Goal: Transaction & Acquisition: Purchase product/service

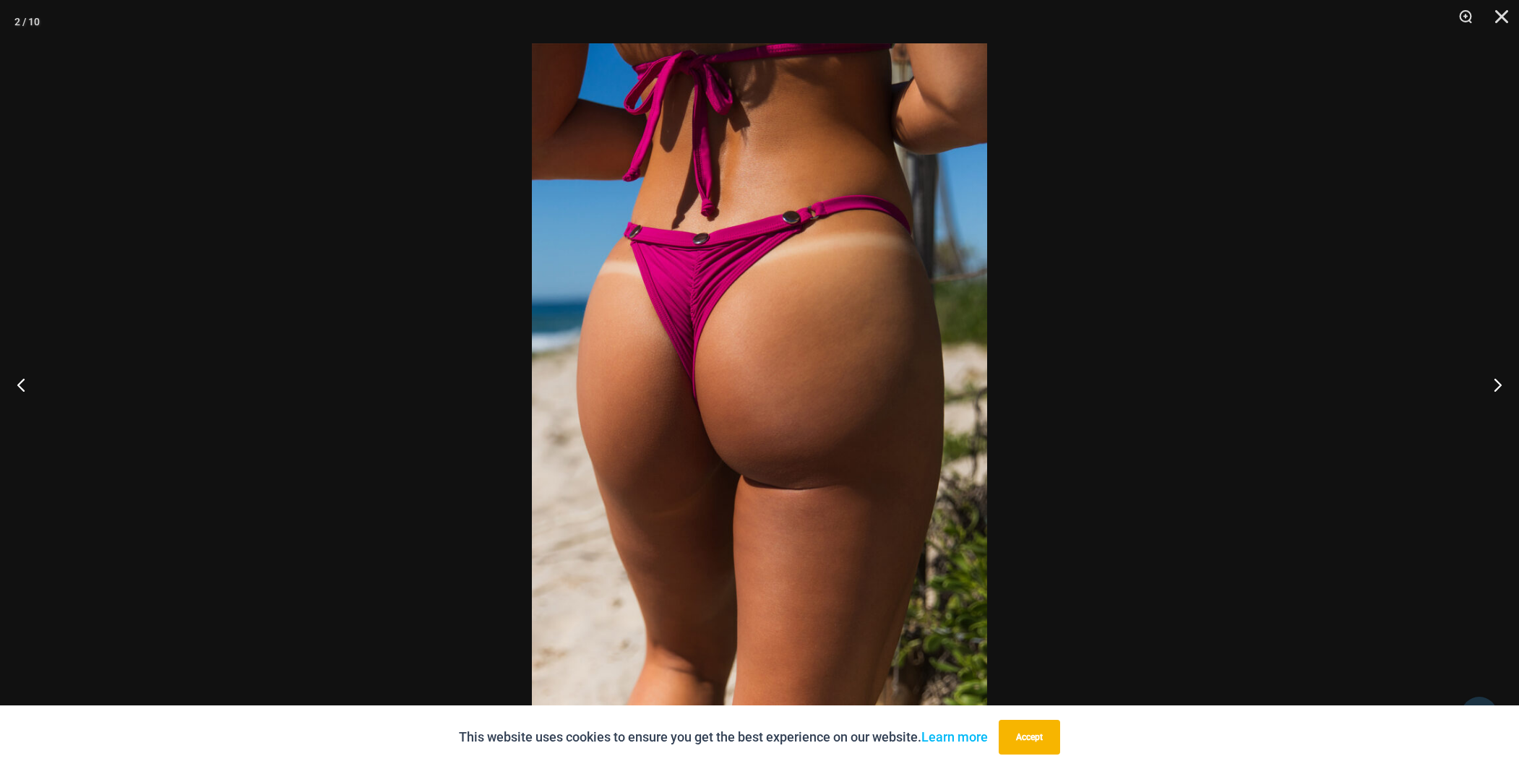
scroll to position [276, 0]
click at [1491, 384] on button "Next" at bounding box center [1492, 384] width 54 height 72
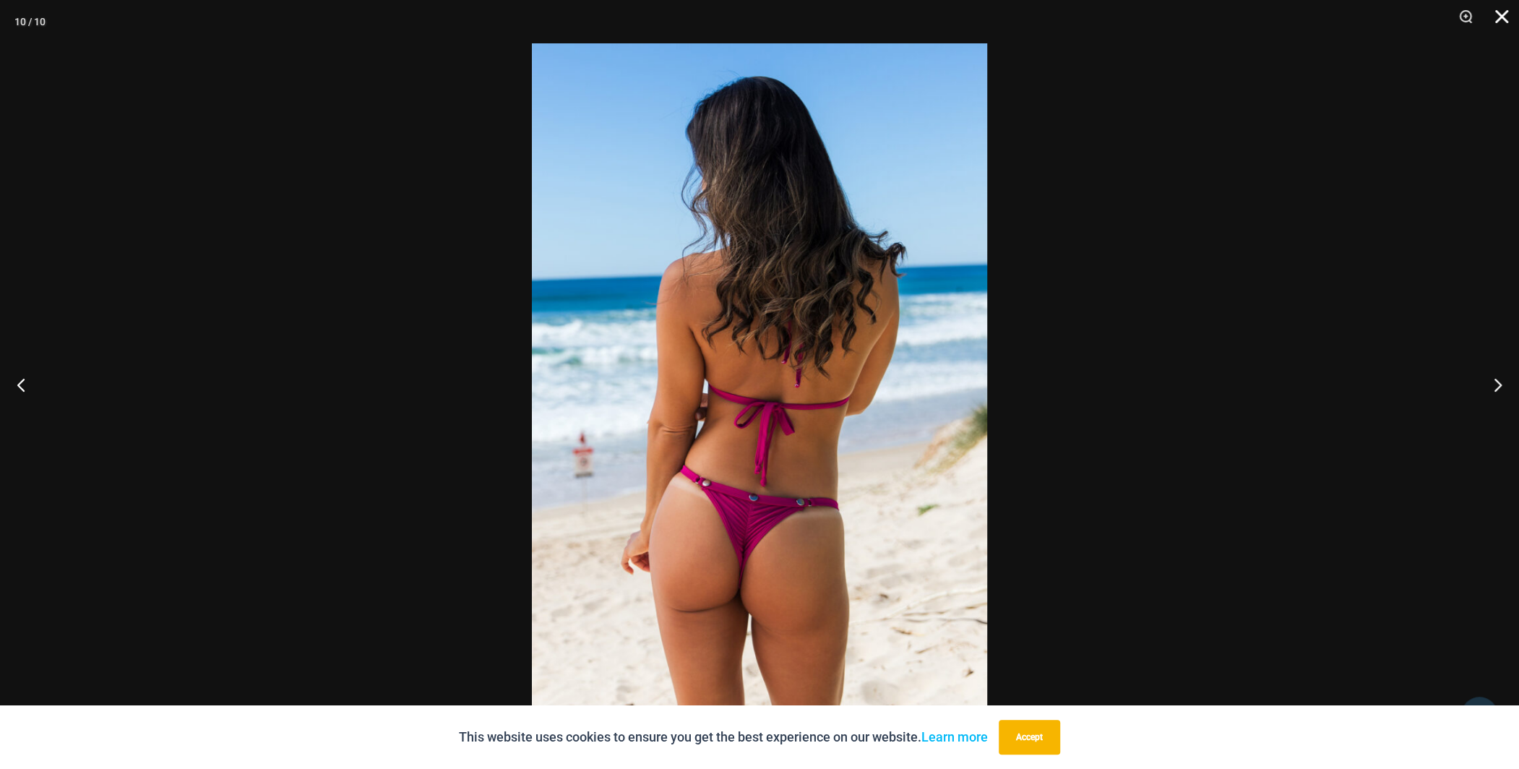
click at [1500, 10] on button "Close" at bounding box center [1496, 21] width 36 height 43
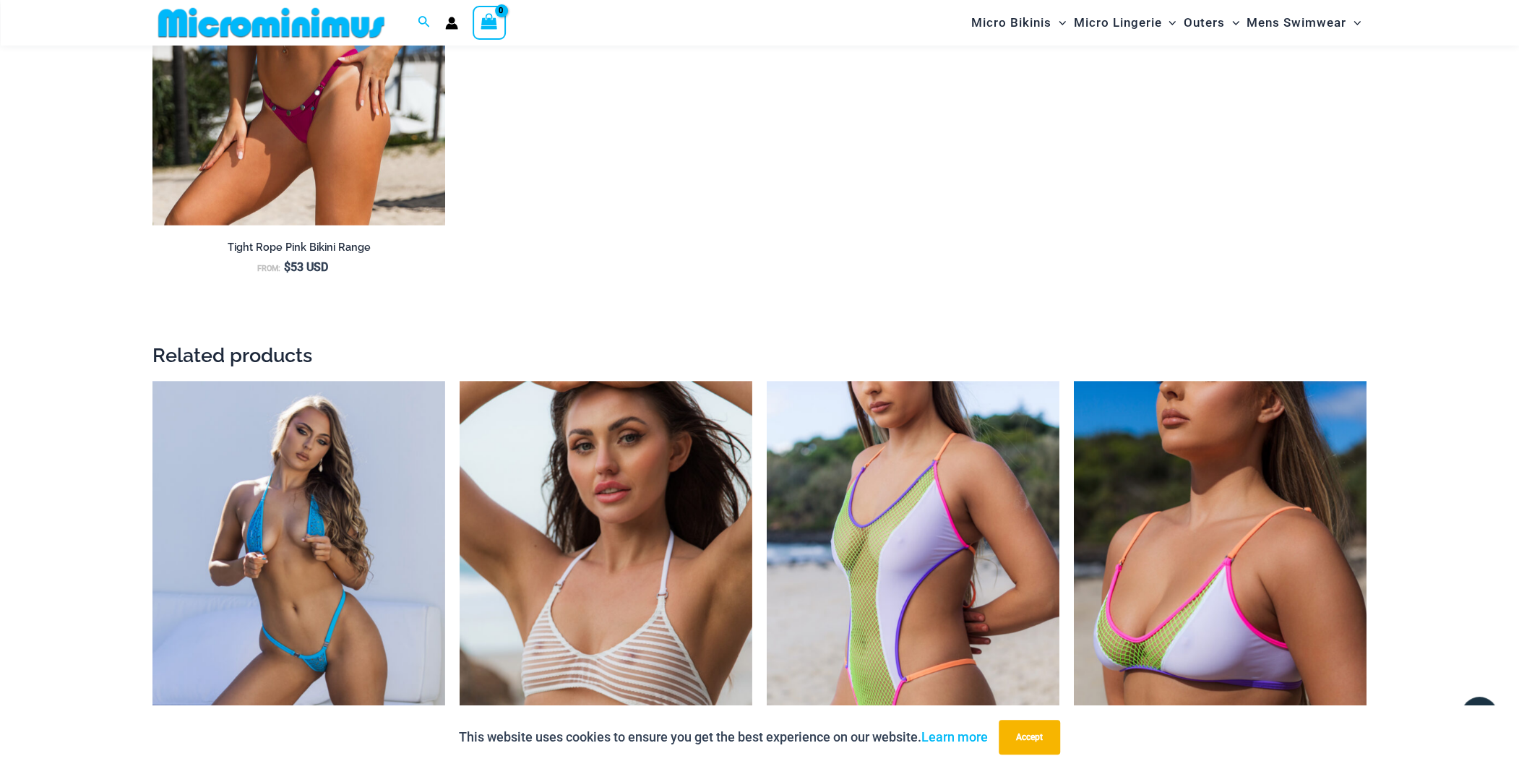
scroll to position [2372, 0]
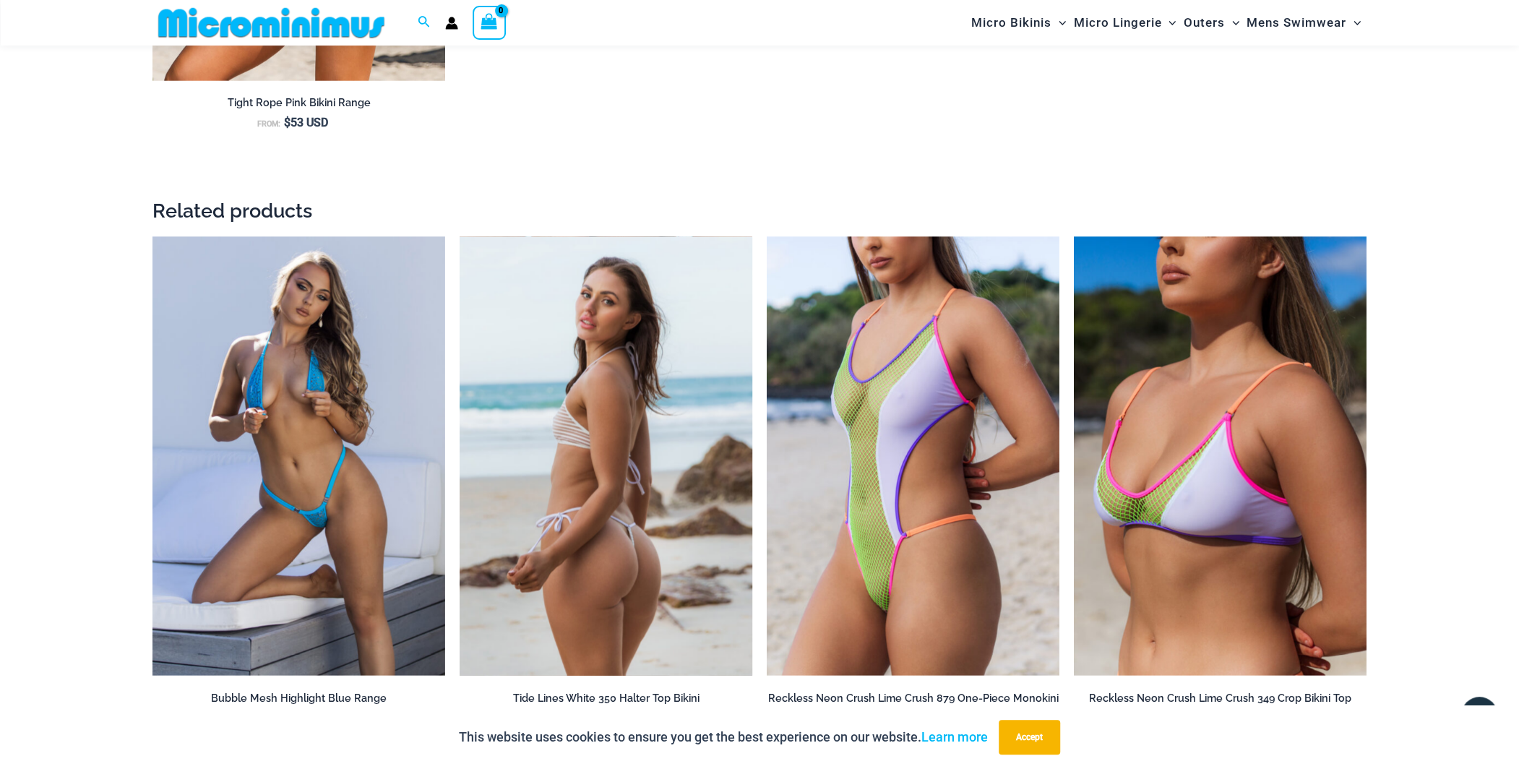
click at [658, 322] on img at bounding box center [606, 456] width 293 height 439
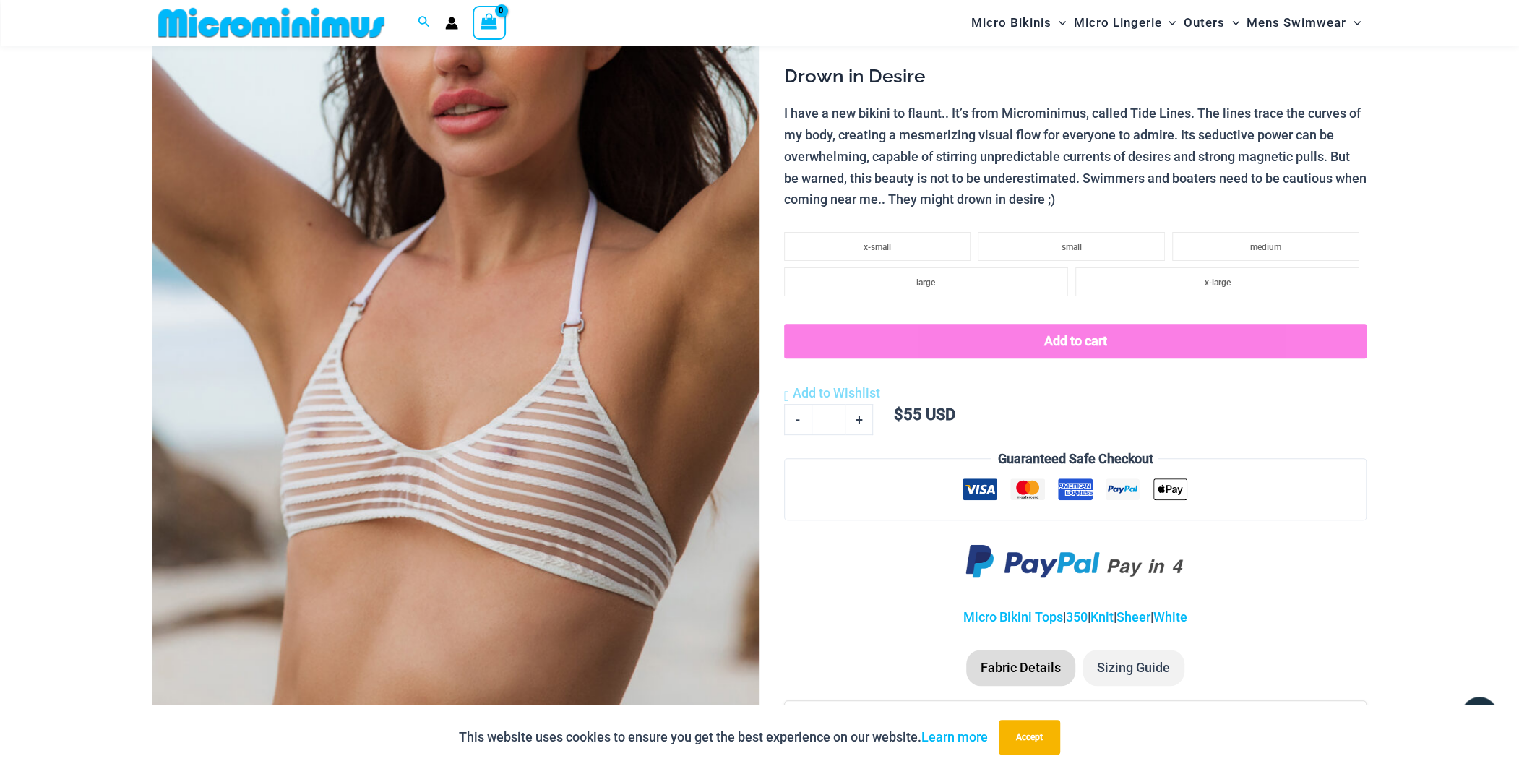
scroll to position [277, 0]
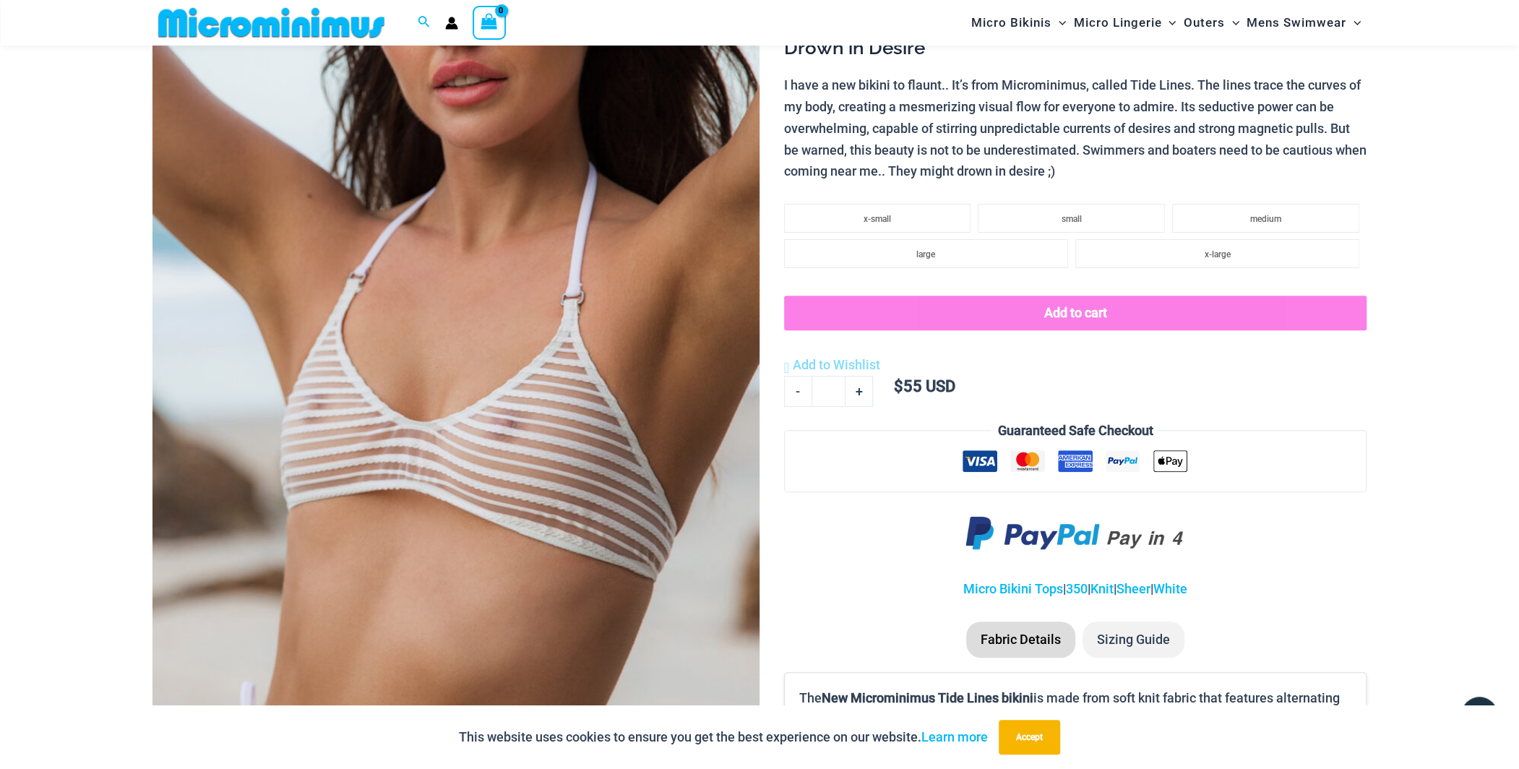
click at [613, 140] on img at bounding box center [455, 309] width 607 height 911
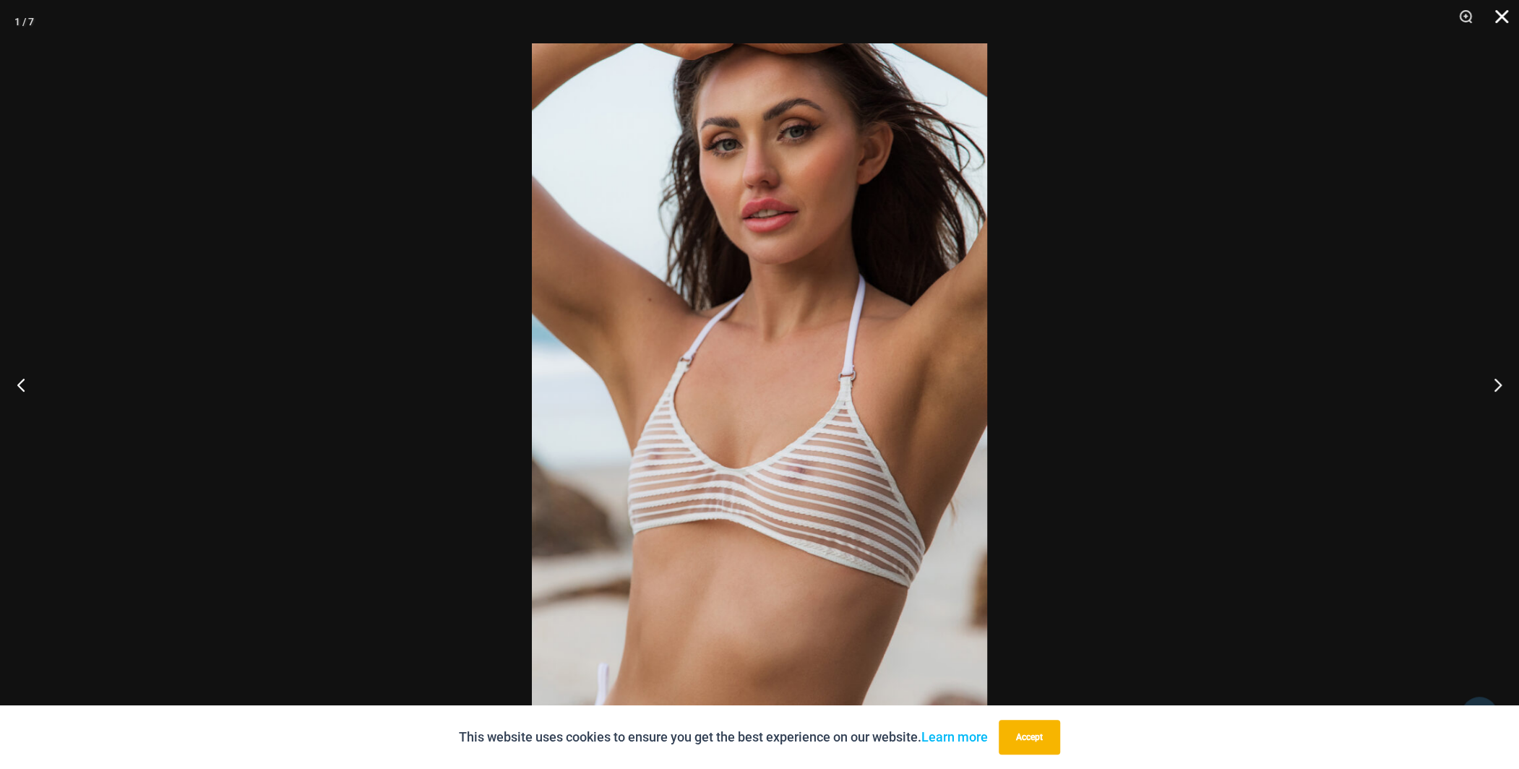
click at [1497, 12] on button "Close" at bounding box center [1496, 21] width 36 height 43
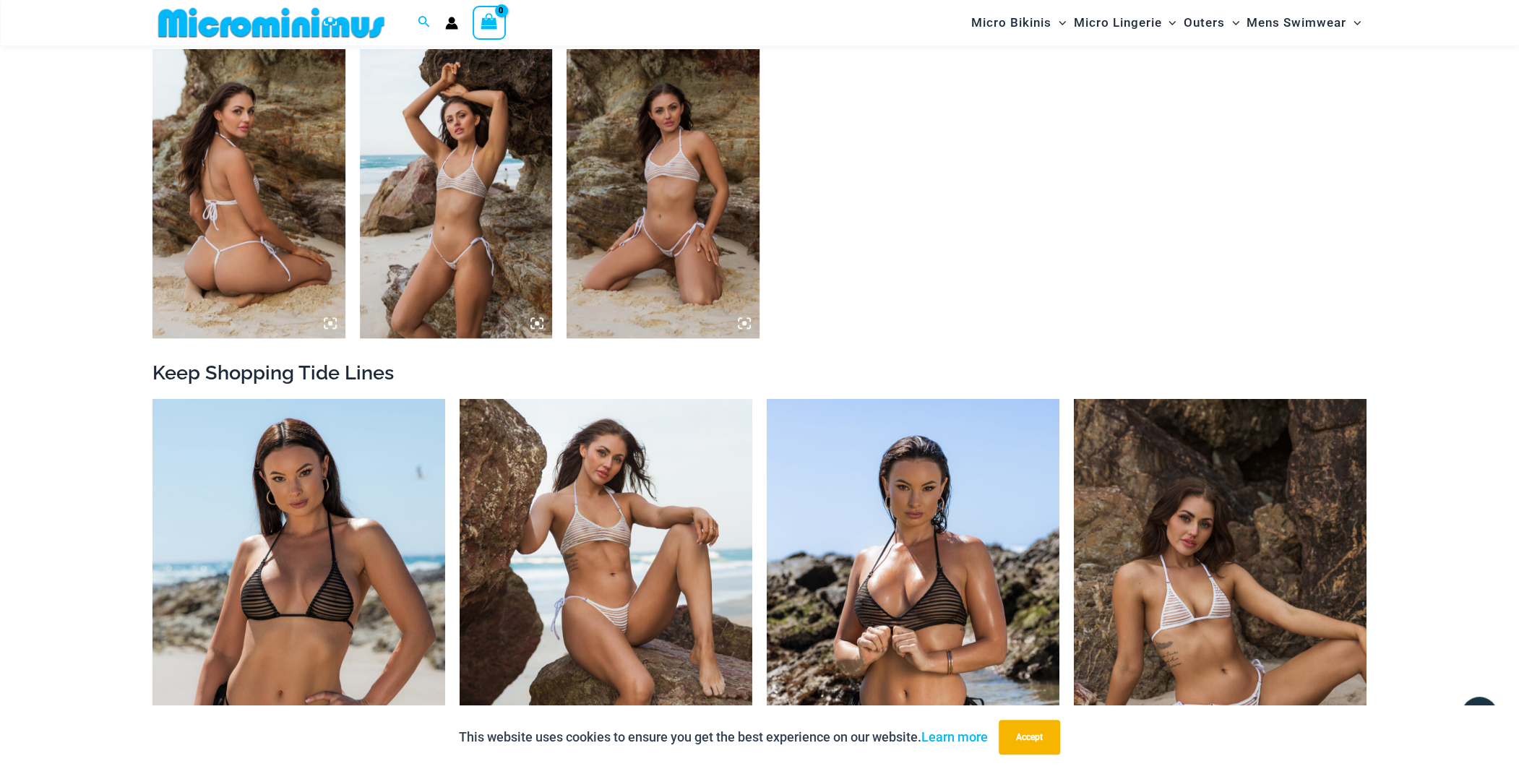
scroll to position [1434, 0]
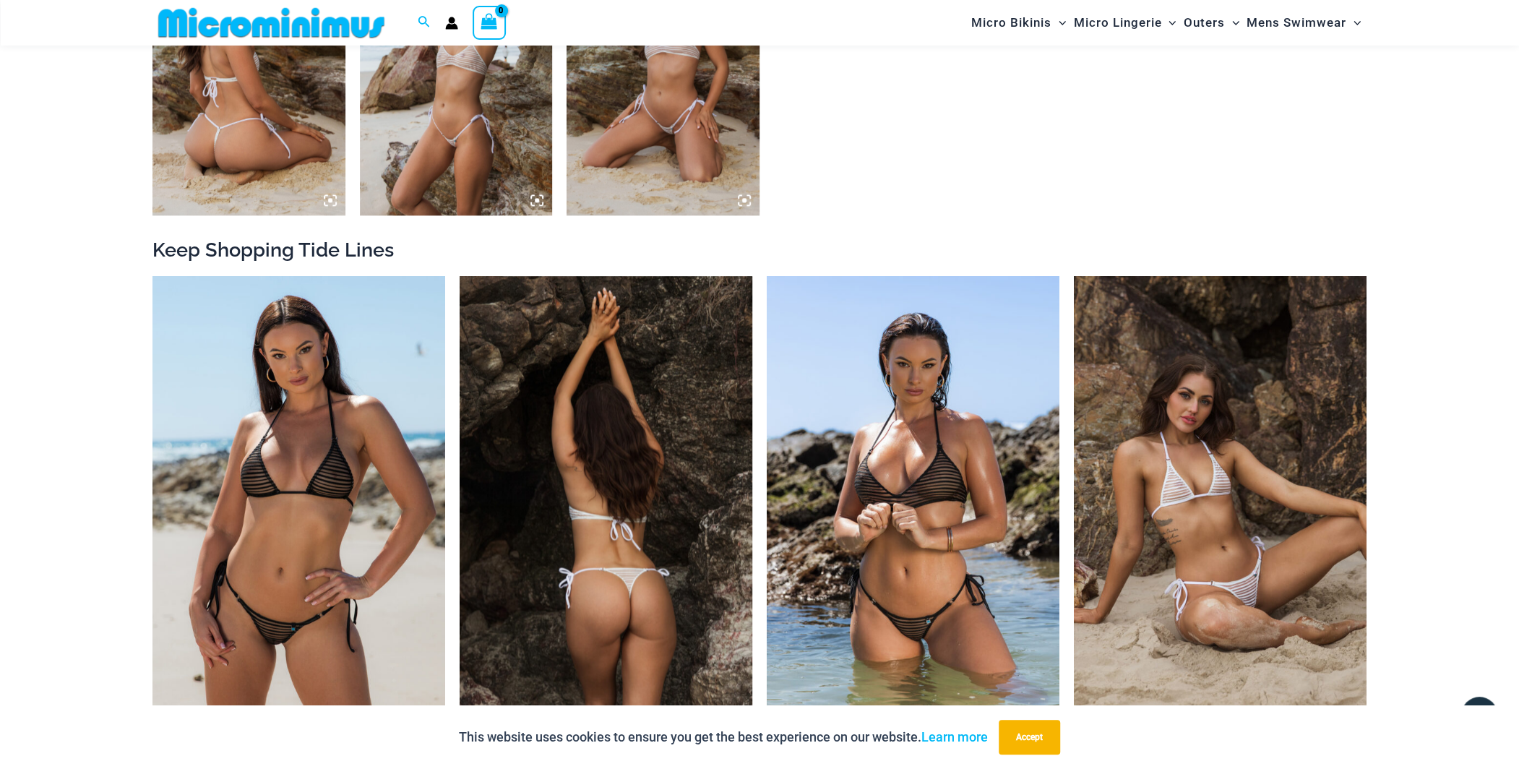
click at [671, 317] on img at bounding box center [606, 495] width 293 height 439
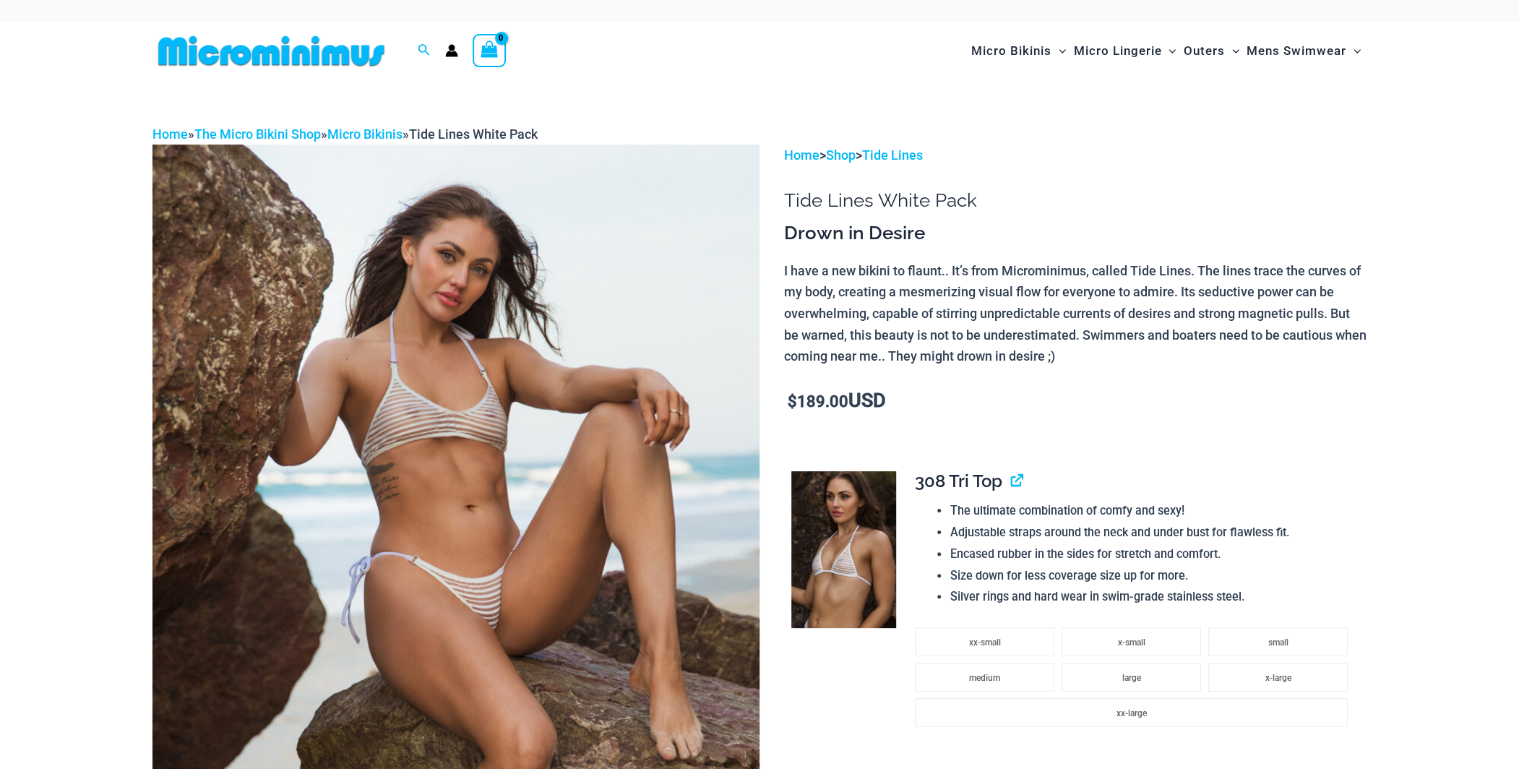
click at [664, 315] on img at bounding box center [455, 600] width 607 height 911
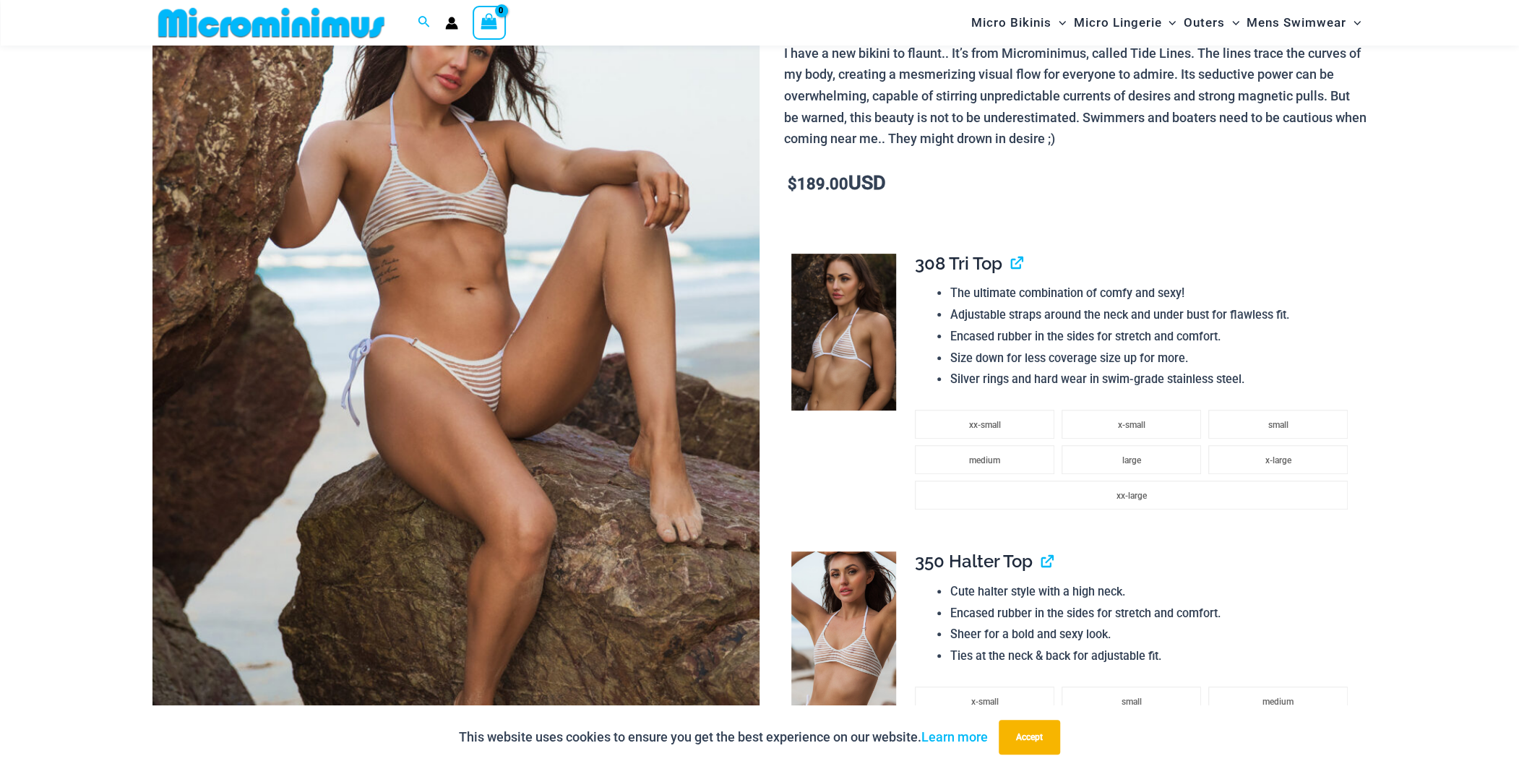
scroll to position [203, 0]
click at [643, 264] on img at bounding box center [455, 383] width 607 height 911
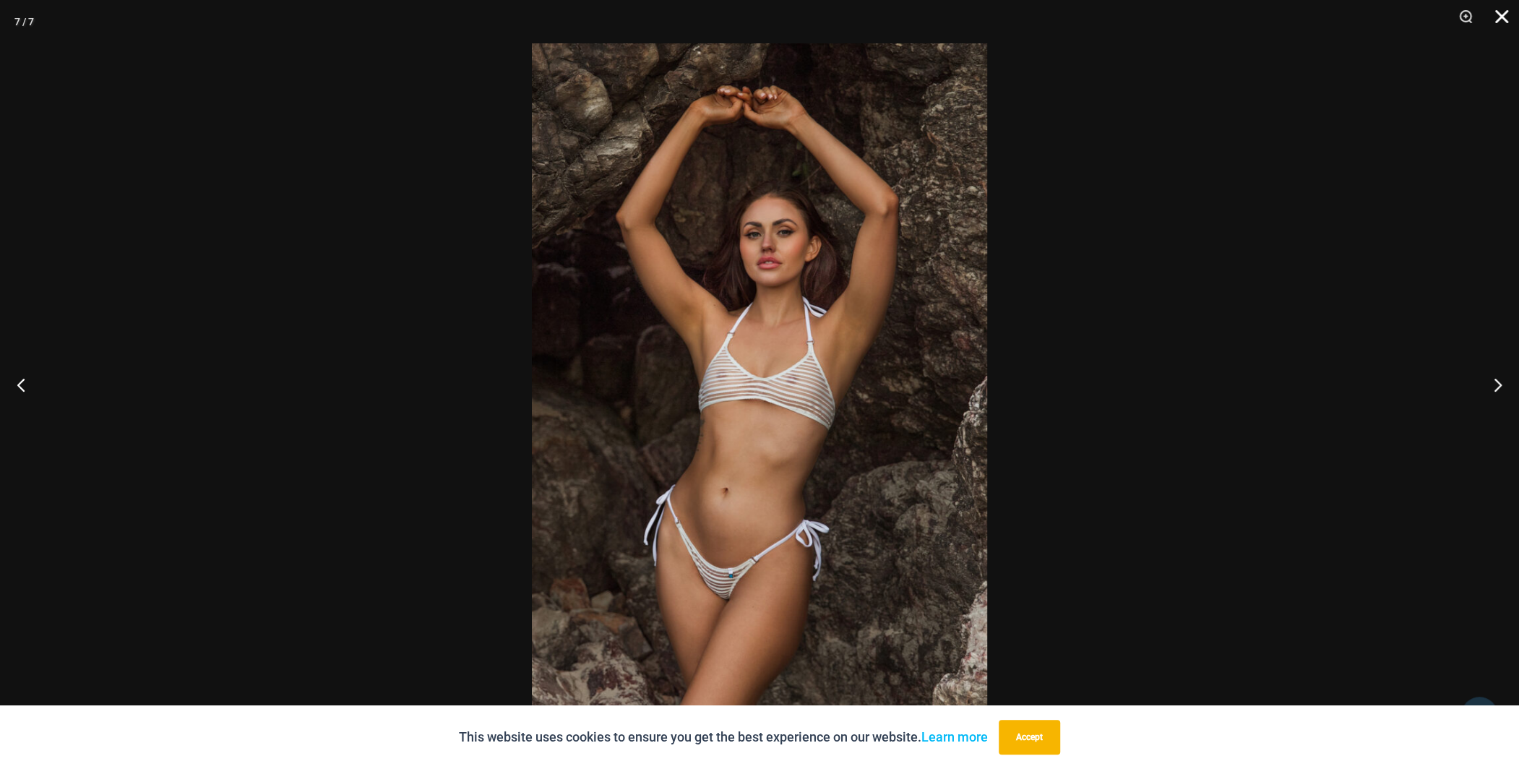
click at [1499, 19] on button "Close" at bounding box center [1496, 21] width 36 height 43
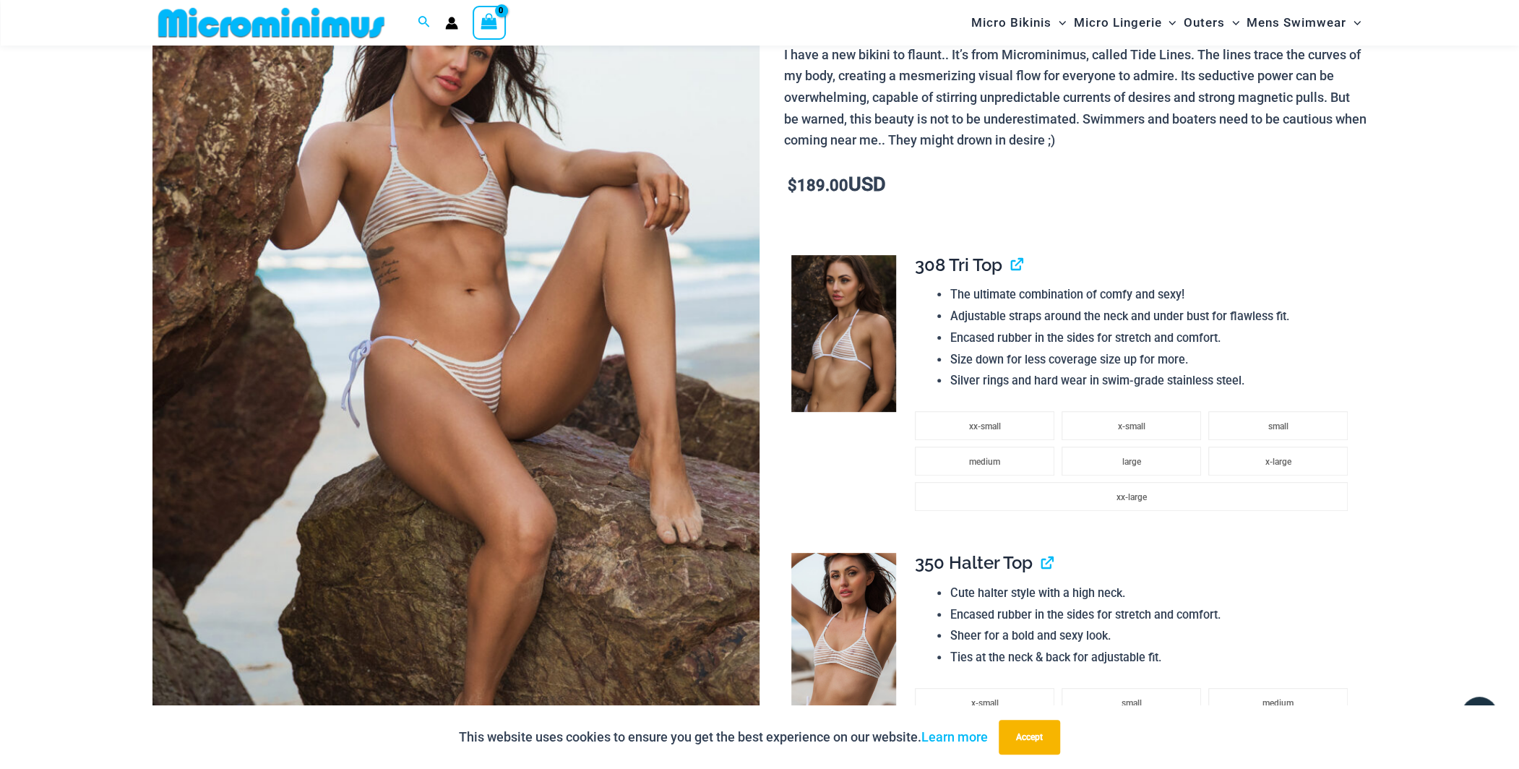
click at [898, 295] on td at bounding box center [842, 392] width 116 height 298
click at [893, 293] on img at bounding box center [843, 334] width 105 height 158
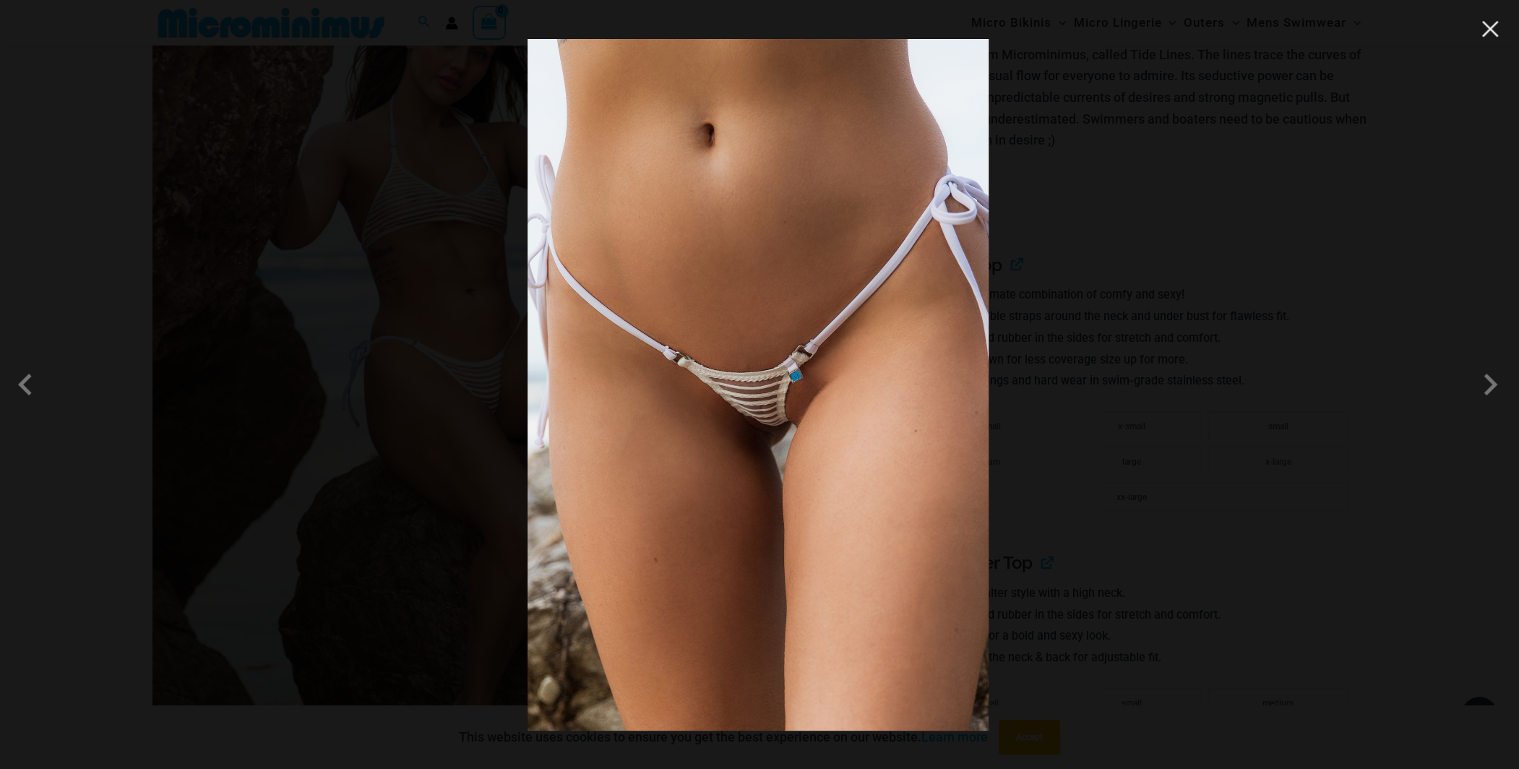
click at [1491, 37] on button "Close" at bounding box center [1490, 29] width 22 height 22
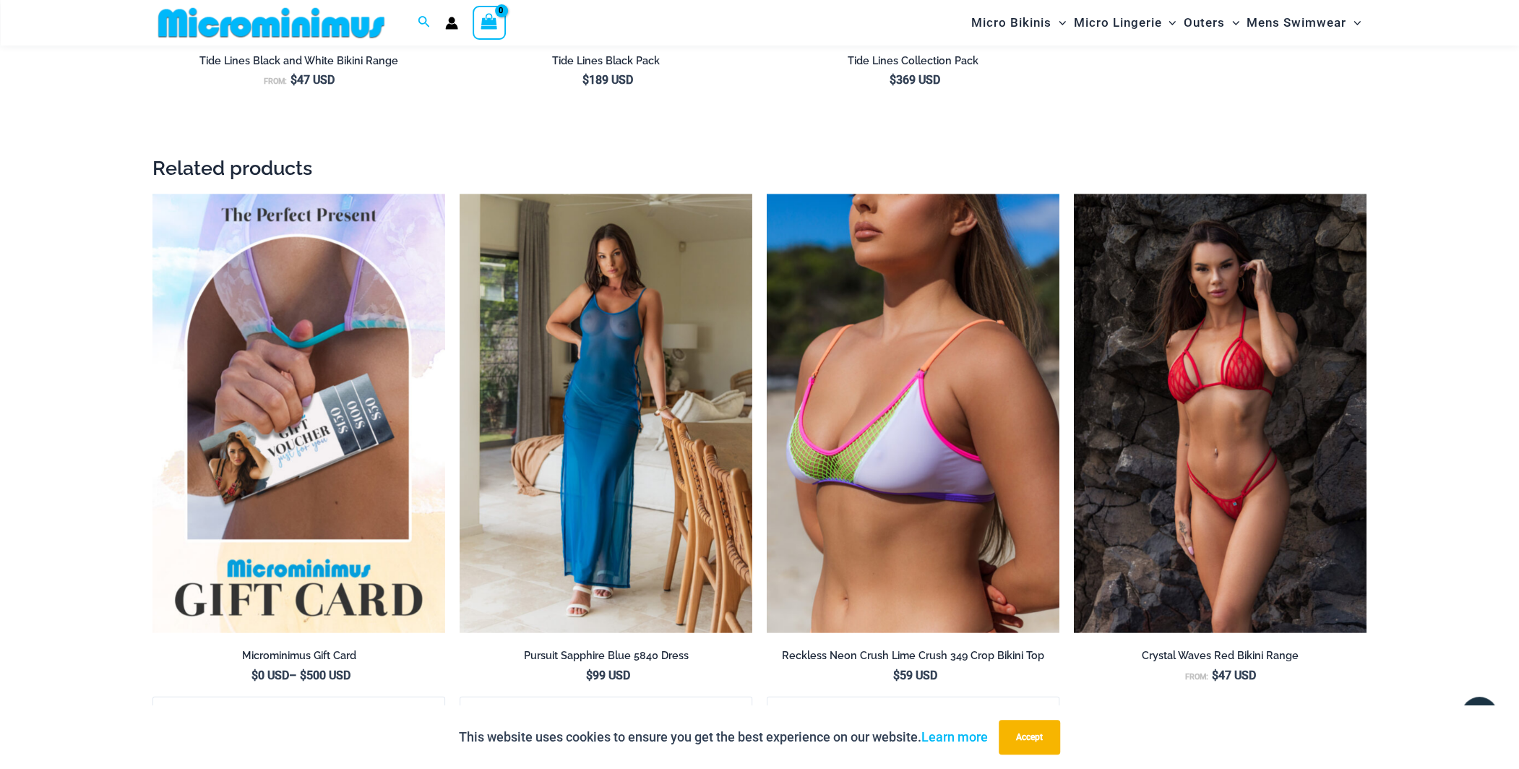
scroll to position [2805, 0]
